Goal: Information Seeking & Learning: Learn about a topic

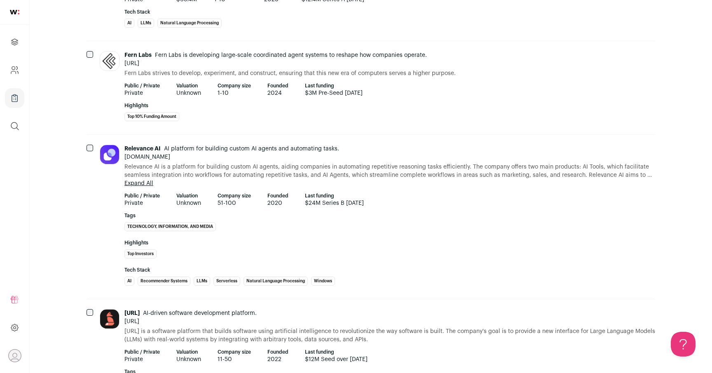
scroll to position [1135, 0]
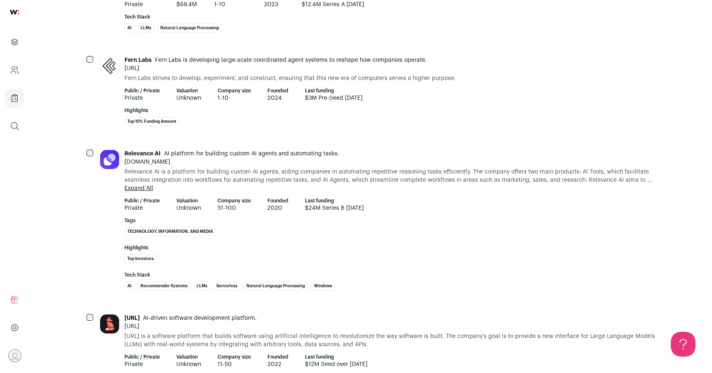
click at [424, 193] on div "Relevance AI AI platform for building custom AI agents and automating tasks. [D…" at bounding box center [389, 222] width 531 height 144
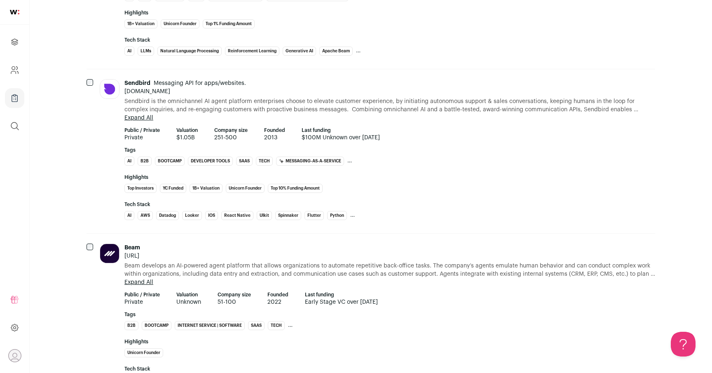
scroll to position [2188, 0]
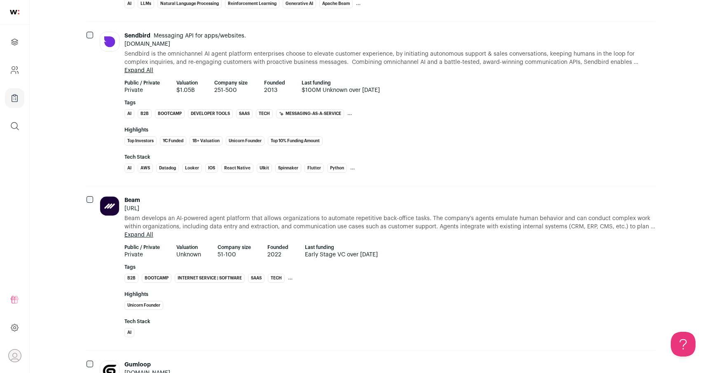
click at [441, 236] on div "Beam develops an AI-powered agent platform that allows organizations to automat…" at bounding box center [389, 226] width 531 height 25
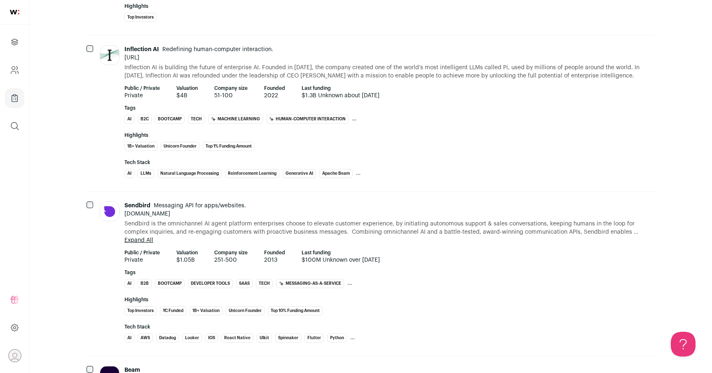
scroll to position [2052, 0]
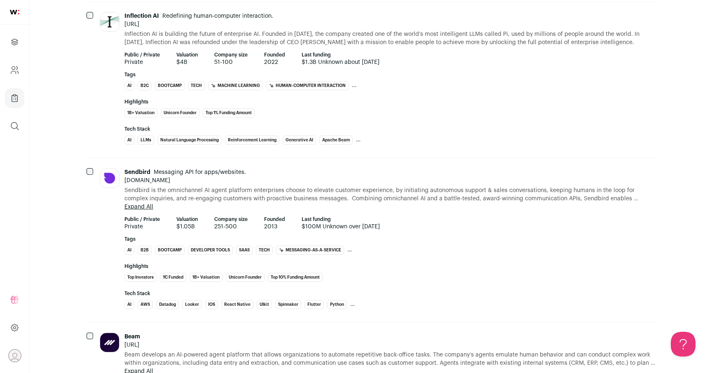
click at [147, 207] on button "Expand All" at bounding box center [138, 207] width 29 height 8
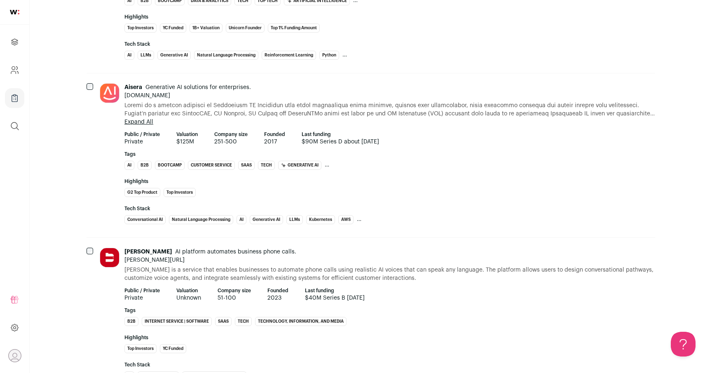
scroll to position [0, 0]
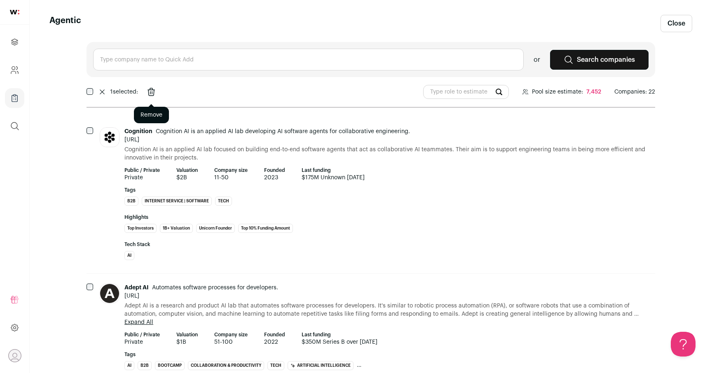
click at [156, 93] on icon "Remove" at bounding box center [151, 91] width 10 height 13
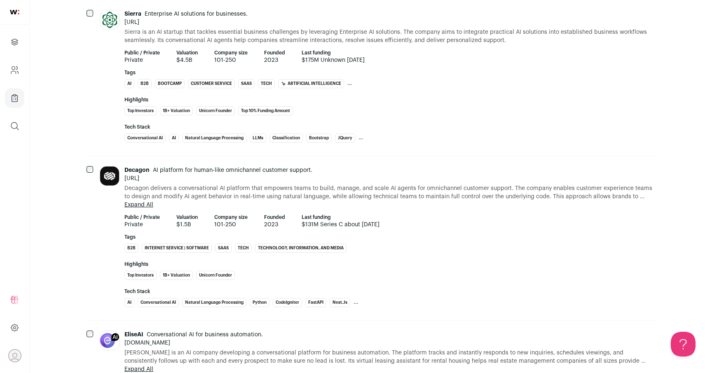
scroll to position [2545, 0]
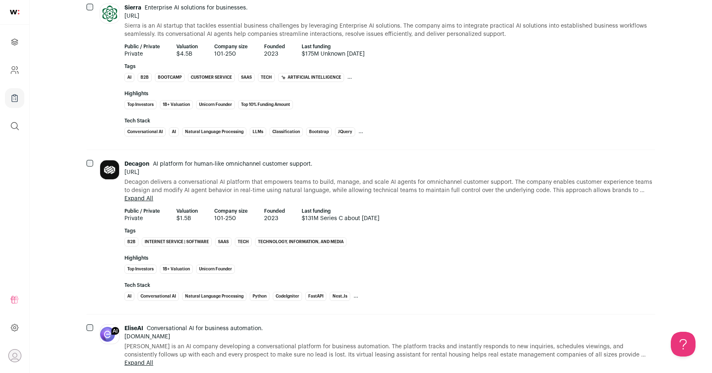
click at [408, 189] on span "Decagon delivers a conversational AI platform that empowers teams to build, man…" at bounding box center [389, 186] width 531 height 16
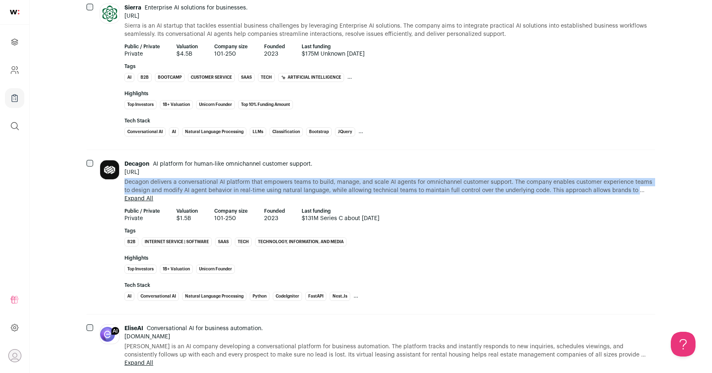
click at [419, 188] on span "Decagon delivers a conversational AI platform that empowers teams to build, man…" at bounding box center [389, 186] width 531 height 16
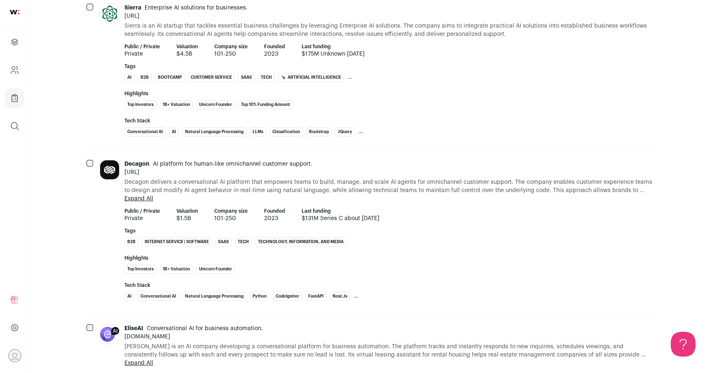
click at [419, 188] on span "Decagon delivers a conversational AI platform that empowers teams to build, man…" at bounding box center [389, 186] width 531 height 16
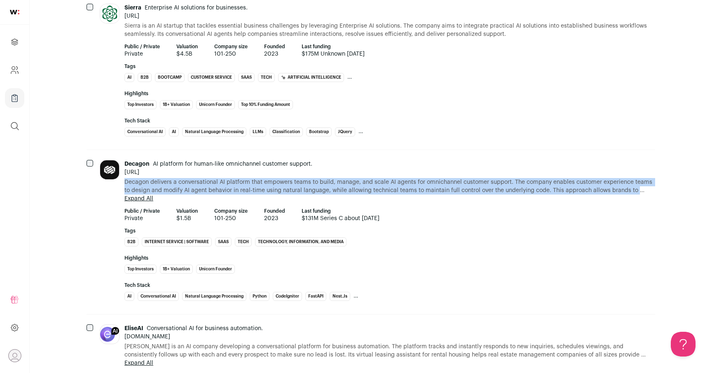
click at [397, 188] on span "Decagon delivers a conversational AI platform that empowers teams to build, man…" at bounding box center [389, 186] width 531 height 16
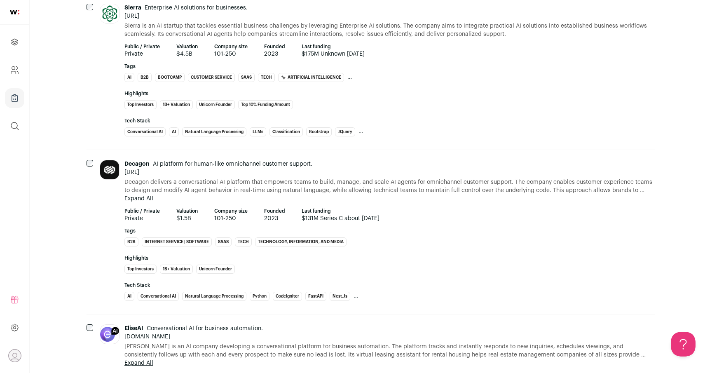
click at [397, 188] on span "Decagon delivers a conversational AI platform that empowers teams to build, man…" at bounding box center [389, 186] width 531 height 16
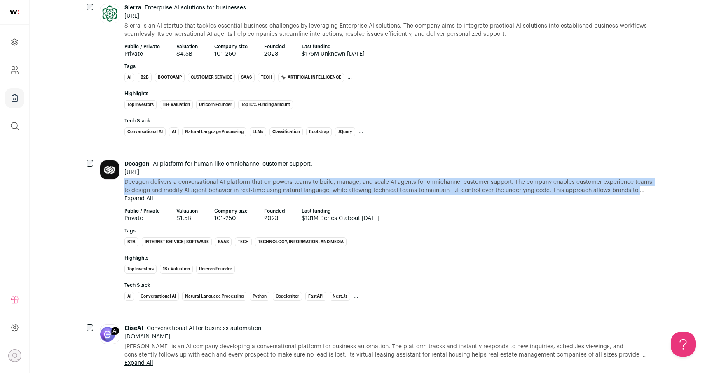
click at [373, 187] on span "Decagon delivers a conversational AI platform that empowers teams to build, man…" at bounding box center [389, 186] width 531 height 16
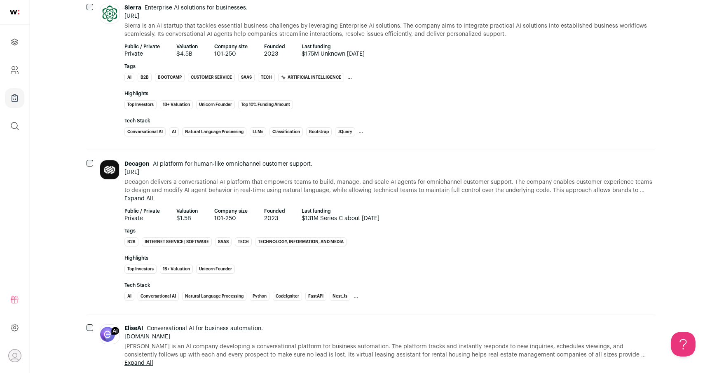
click at [373, 187] on span "Decagon delivers a conversational AI platform that empowers teams to build, man…" at bounding box center [389, 186] width 531 height 16
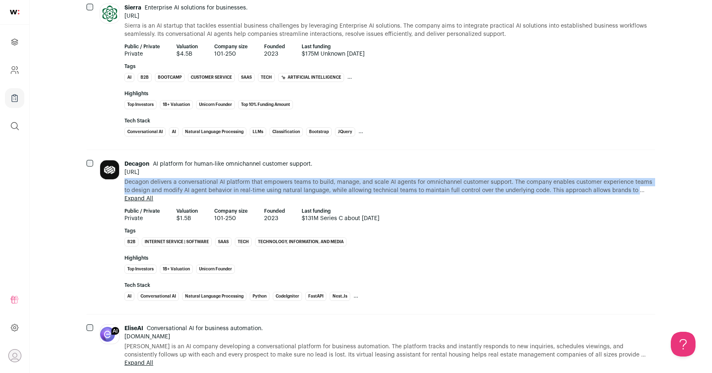
click at [354, 187] on span "Decagon delivers a conversational AI platform that empowers teams to build, man…" at bounding box center [389, 186] width 531 height 16
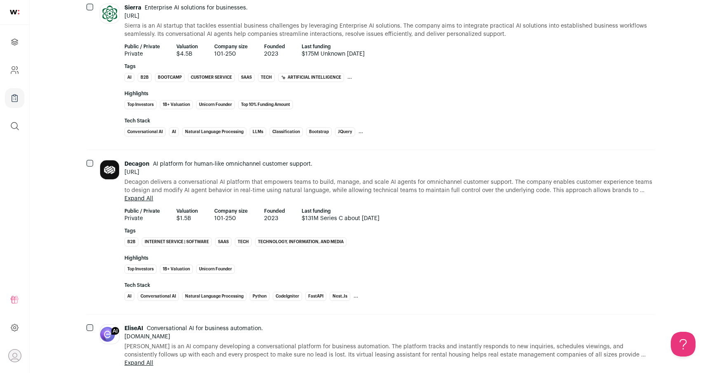
click at [354, 187] on span "Decagon delivers a conversational AI platform that empowers teams to build, man…" at bounding box center [389, 186] width 531 height 16
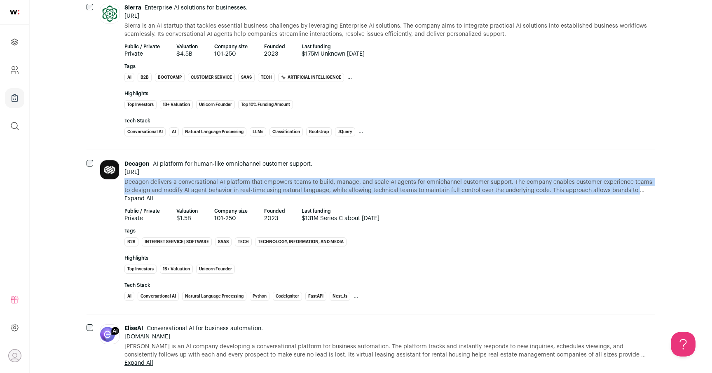
click at [371, 187] on span "Decagon delivers a conversational AI platform that empowers teams to build, man…" at bounding box center [389, 186] width 531 height 16
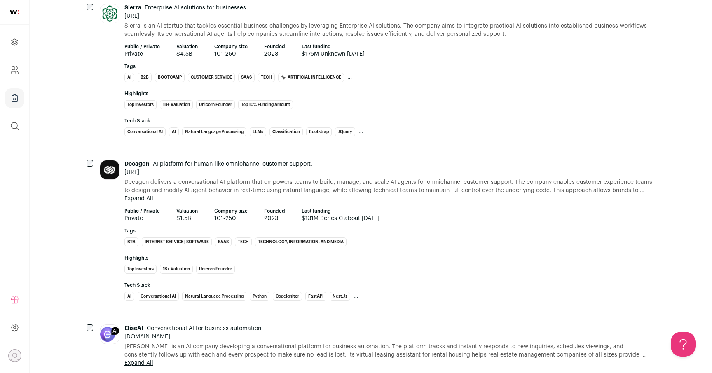
click at [371, 187] on span "Decagon delivers a conversational AI platform that empowers teams to build, man…" at bounding box center [389, 186] width 531 height 16
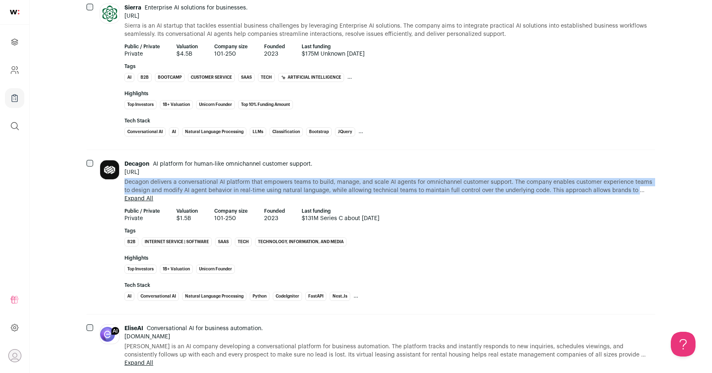
click at [380, 187] on span "Decagon delivers a conversational AI platform that empowers teams to build, man…" at bounding box center [389, 186] width 531 height 16
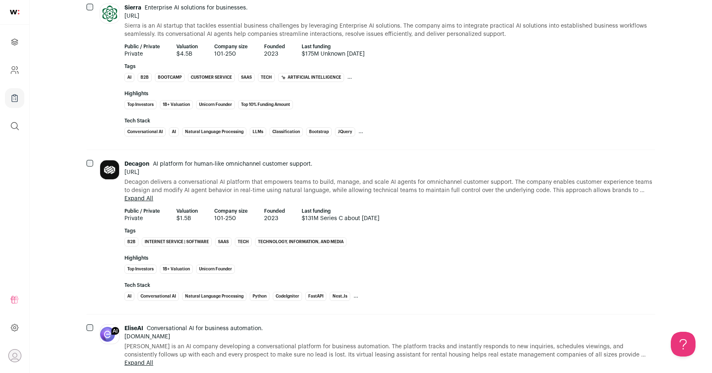
click at [380, 187] on span "Decagon delivers a conversational AI platform that empowers teams to build, man…" at bounding box center [389, 186] width 531 height 16
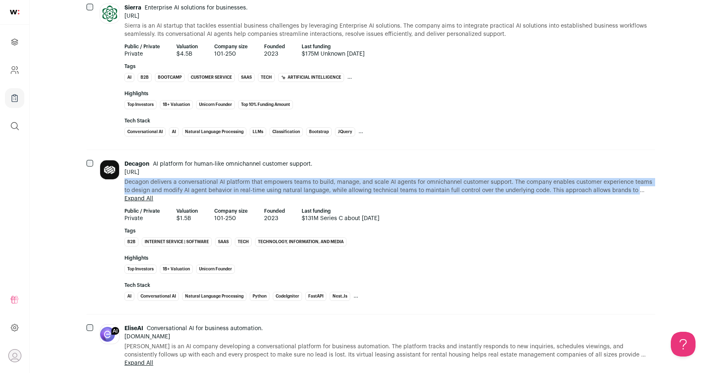
click at [363, 186] on span "Decagon delivers a conversational AI platform that empowers teams to build, man…" at bounding box center [389, 186] width 531 height 16
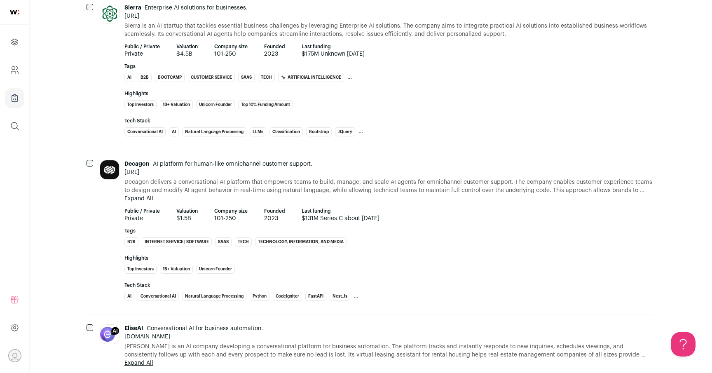
click at [356, 186] on span "Decagon delivers a conversational AI platform that empowers teams to build, man…" at bounding box center [389, 186] width 531 height 16
click at [349, 188] on span "Decagon delivers a conversational AI platform that empowers teams to build, man…" at bounding box center [389, 186] width 531 height 16
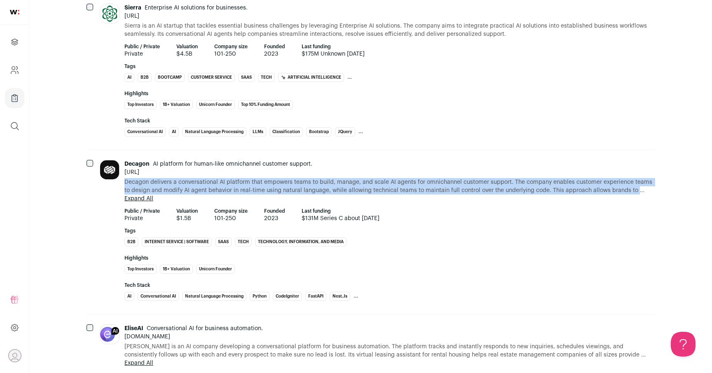
click at [373, 186] on span "Decagon delivers a conversational AI platform that empowers teams to build, man…" at bounding box center [389, 186] width 531 height 16
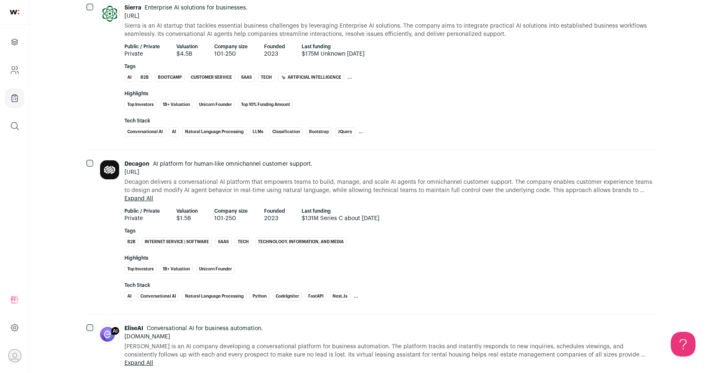
click at [373, 186] on span "Decagon delivers a conversational AI platform that empowers teams to build, man…" at bounding box center [389, 186] width 531 height 16
click at [364, 184] on span "Decagon delivers a conversational AI platform that empowers teams to build, man…" at bounding box center [389, 186] width 531 height 16
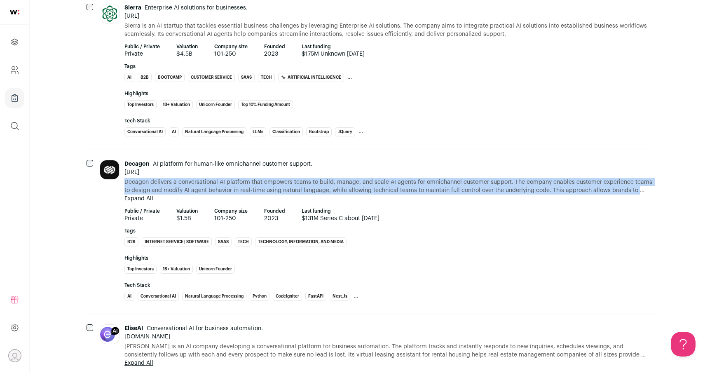
click at [350, 186] on span "Decagon delivers a conversational AI platform that empowers teams to build, man…" at bounding box center [389, 186] width 531 height 16
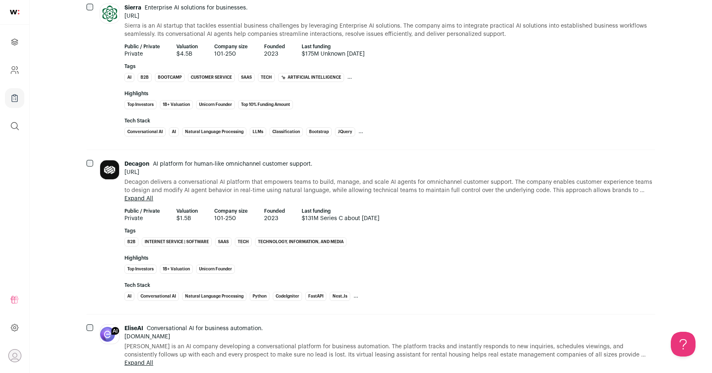
click at [350, 186] on span "Decagon delivers a conversational AI platform that empowers teams to build, man…" at bounding box center [389, 186] width 531 height 16
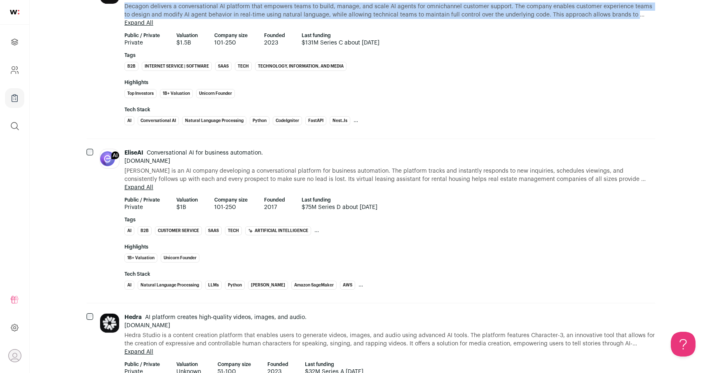
scroll to position [2816, 0]
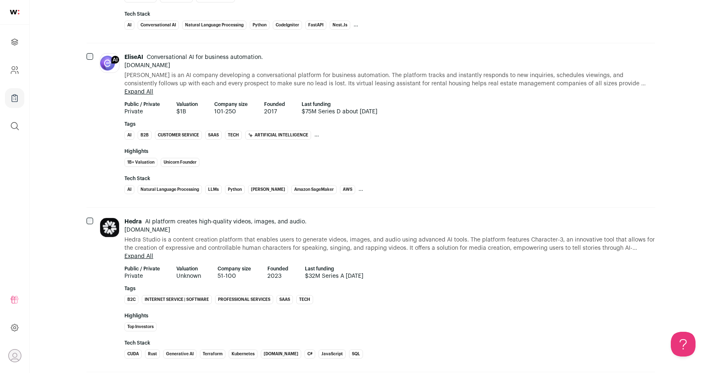
click at [373, 236] on span "Hedra Studio is a content creation platform that enables users to generate vide…" at bounding box center [389, 244] width 531 height 16
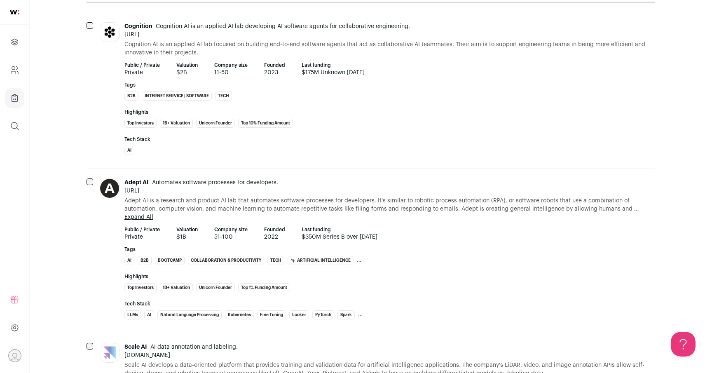
scroll to position [0, 0]
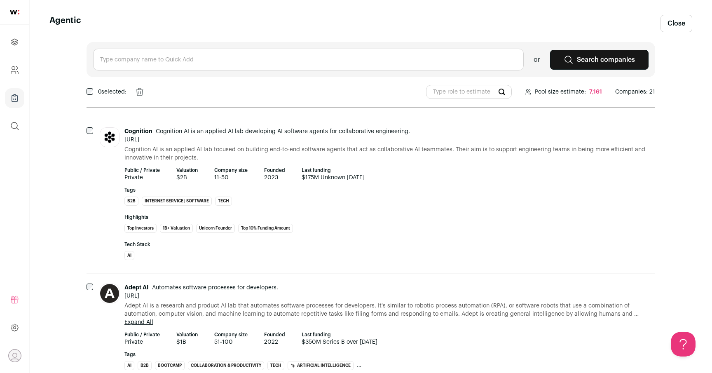
click at [497, 134] on header "Cognition Cognition AI is an applied AI lab developing AI software agents for c…" at bounding box center [389, 135] width 531 height 16
click at [486, 138] on header "Cognition Cognition AI is an applied AI lab developing AI software agents for c…" at bounding box center [389, 135] width 531 height 16
click at [492, 138] on header "Cognition Cognition AI is an applied AI lab developing AI software agents for c…" at bounding box center [389, 135] width 531 height 16
click at [678, 28] on link "Close" at bounding box center [677, 23] width 32 height 17
